Goal: Task Accomplishment & Management: Use online tool/utility

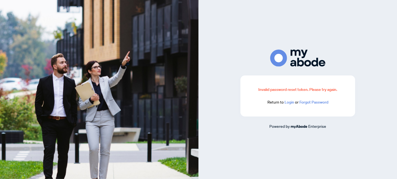
click at [291, 102] on link "Login" at bounding box center [289, 102] width 10 height 5
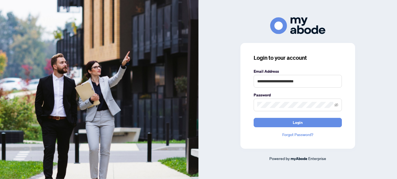
type input "**********"
click at [298, 122] on button "Login" at bounding box center [297, 122] width 88 height 9
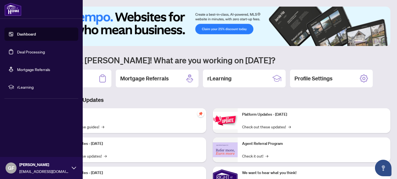
click at [30, 53] on link "Deal Processing" at bounding box center [31, 51] width 28 height 5
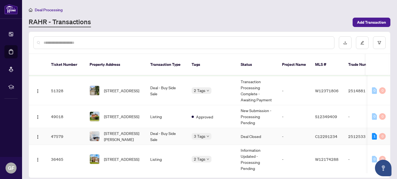
scroll to position [58, 0]
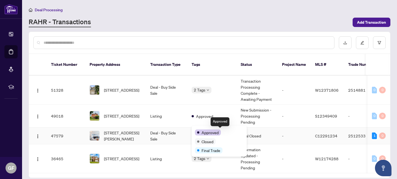
click at [207, 130] on span "Approved" at bounding box center [209, 132] width 17 height 6
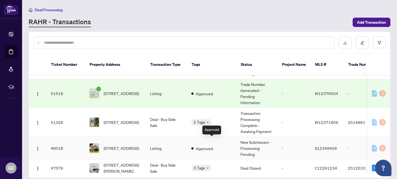
scroll to position [0, 0]
click at [206, 115] on body "Dashboard Deal Processing Mortgage Referrals rLearning GF Guy Fournier realesta…" at bounding box center [198, 89] width 397 height 179
click at [155, 117] on td "Deal - Buy Side Sale" at bounding box center [165, 122] width 41 height 29
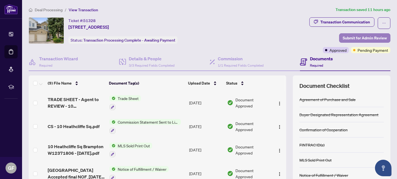
click at [371, 38] on span "Submit for Admin Review" at bounding box center [364, 38] width 44 height 9
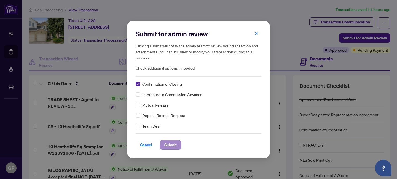
click at [170, 146] on span "Submit" at bounding box center [170, 145] width 12 height 9
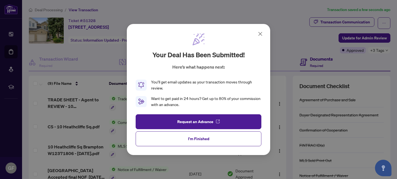
click at [260, 32] on icon at bounding box center [260, 34] width 7 height 7
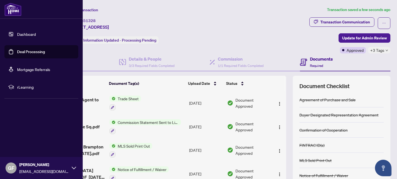
click at [30, 51] on link "Deal Processing" at bounding box center [31, 51] width 28 height 5
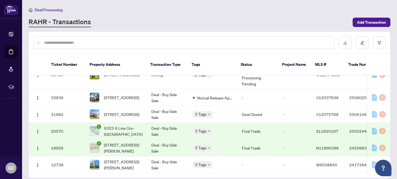
scroll to position [143, 0]
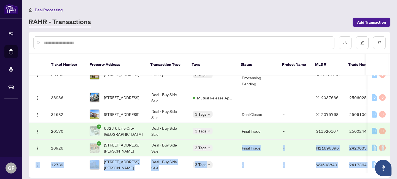
click at [191, 144] on span "Approved" at bounding box center [191, 144] width 0 height 0
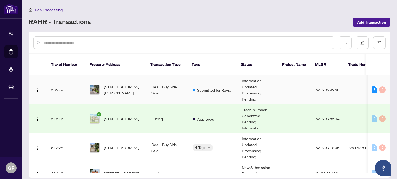
scroll to position [0, 0]
